Goal: Transaction & Acquisition: Obtain resource

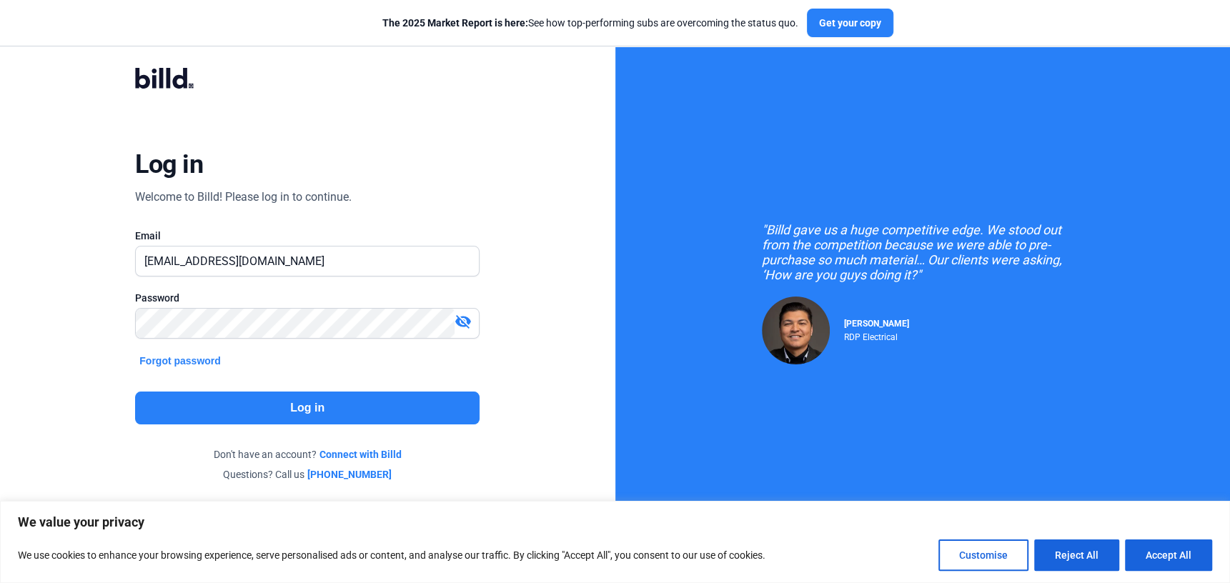
click at [234, 402] on button "Log in" at bounding box center [307, 408] width 344 height 33
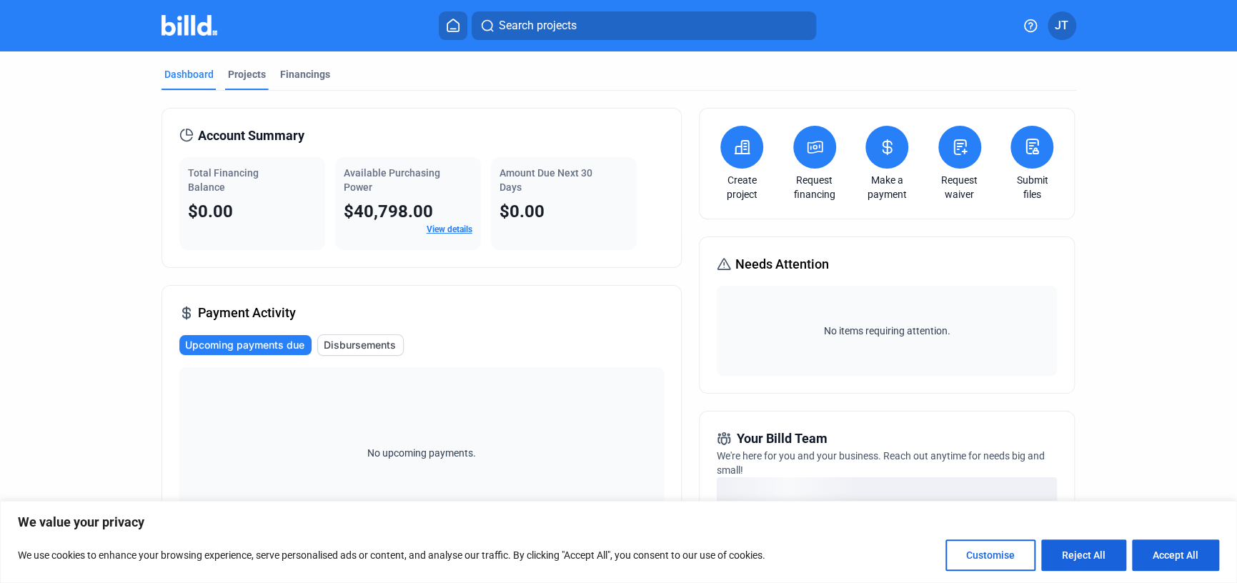
click at [239, 70] on div "Projects" at bounding box center [247, 74] width 38 height 14
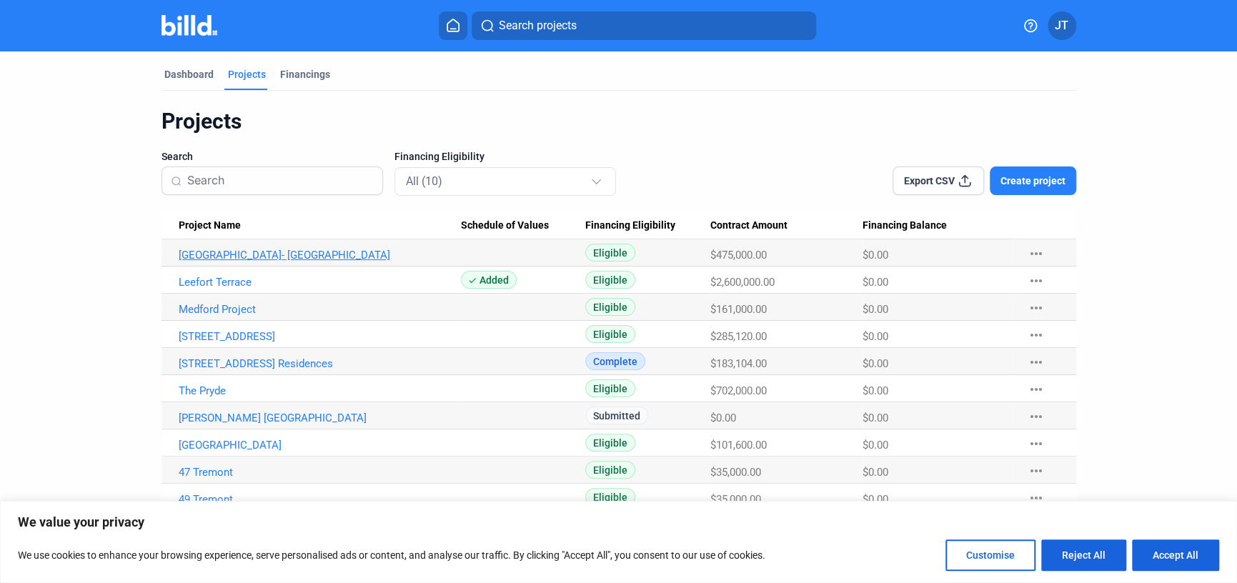
click at [281, 254] on link "[GEOGRAPHIC_DATA]- [GEOGRAPHIC_DATA]" at bounding box center [320, 255] width 282 height 13
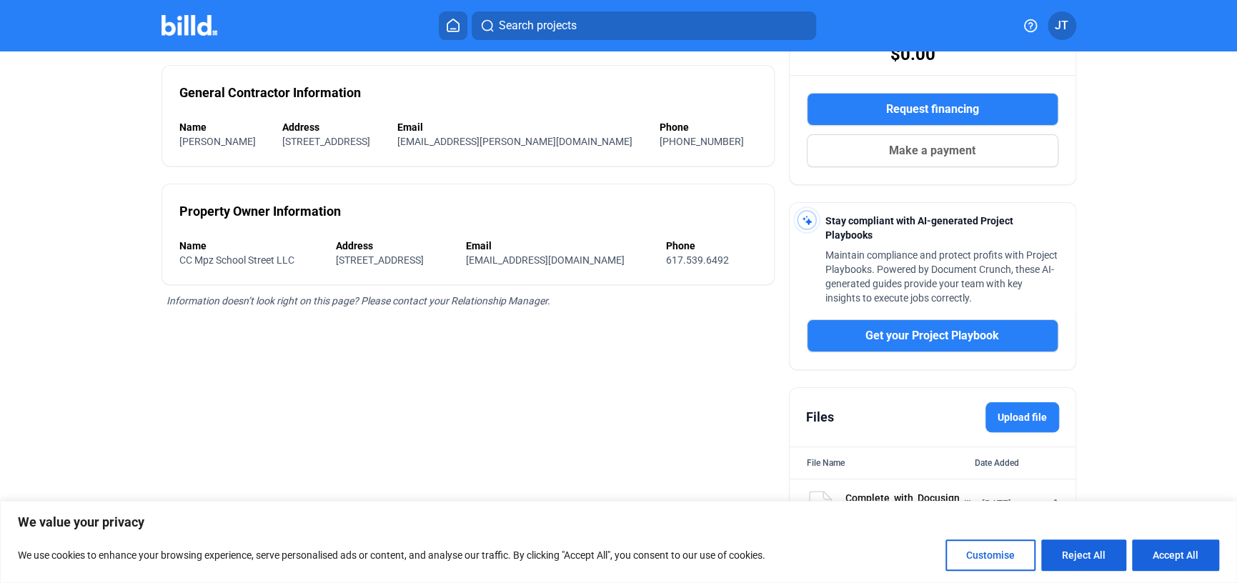
scroll to position [56, 0]
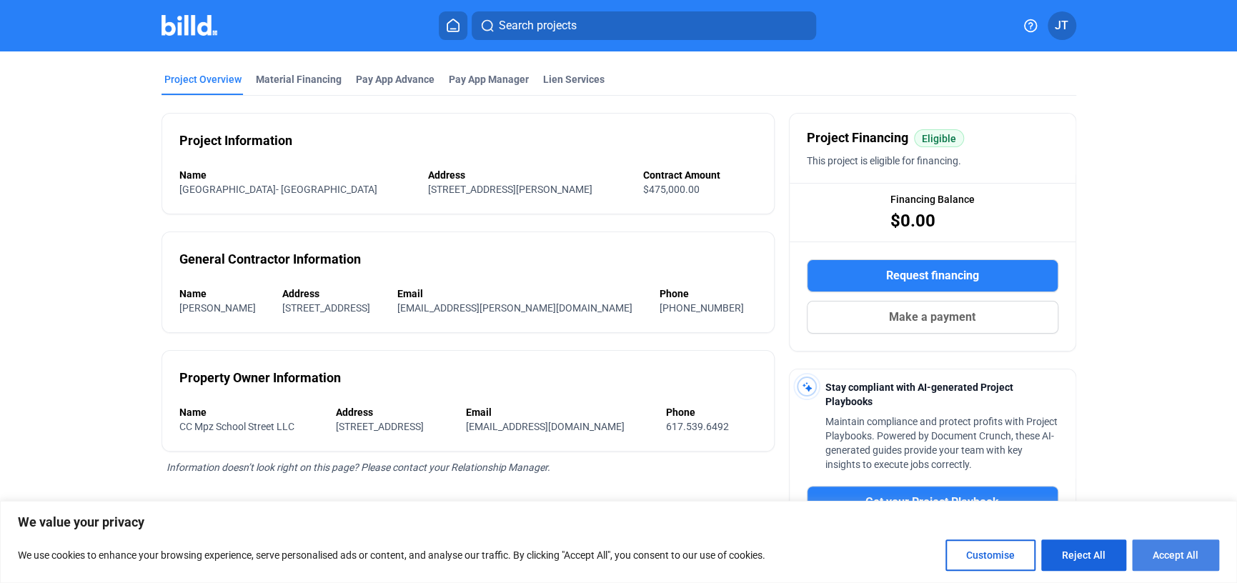
click at [1167, 557] on button "Accept All" at bounding box center [1175, 555] width 87 height 31
checkbox input "true"
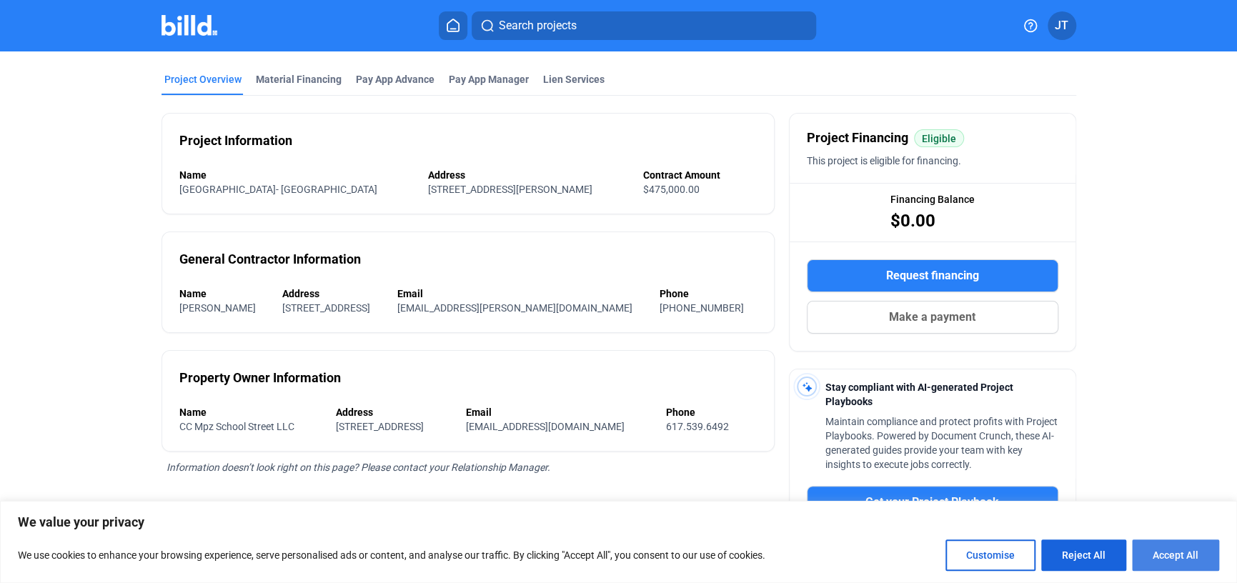
checkbox input "true"
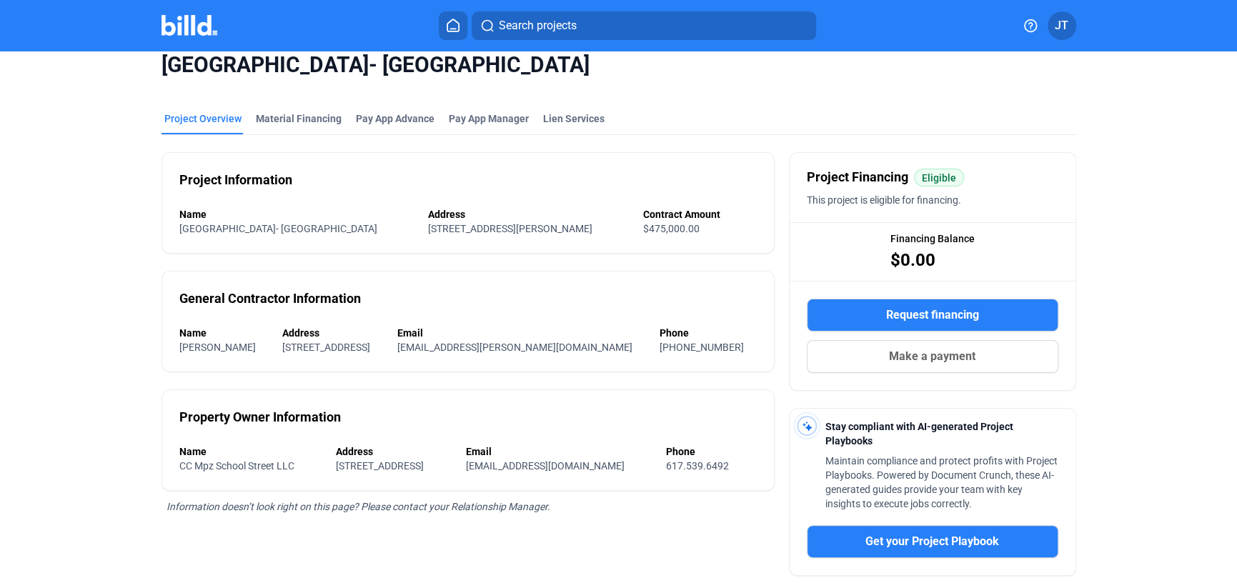
scroll to position [0, 0]
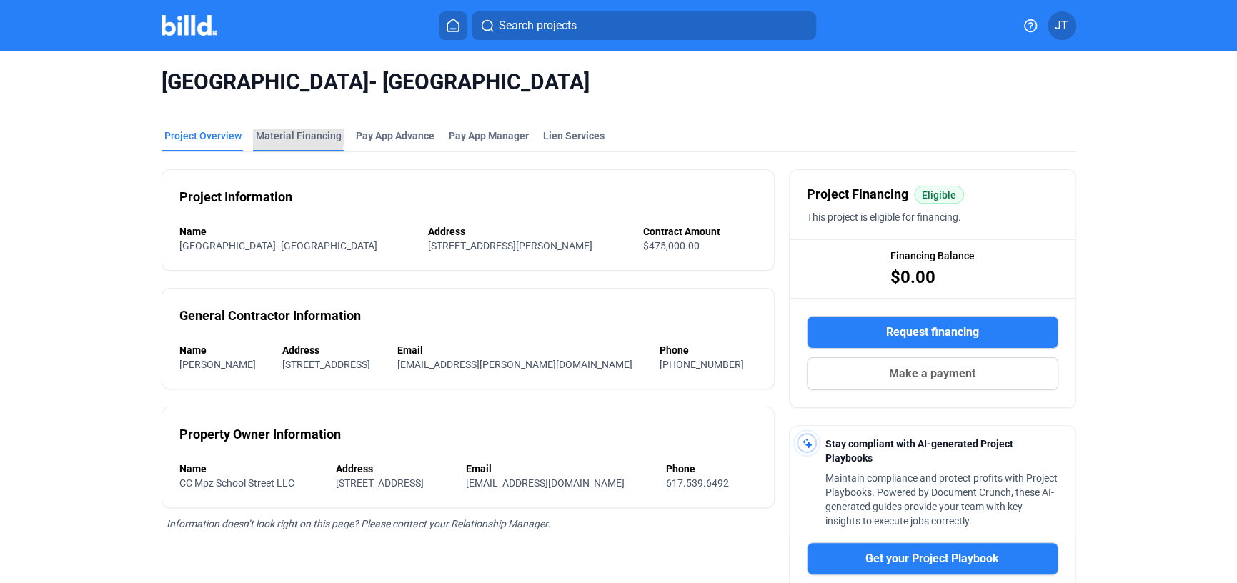
click at [287, 136] on div "Material Financing" at bounding box center [299, 136] width 86 height 14
